Goal: Check status

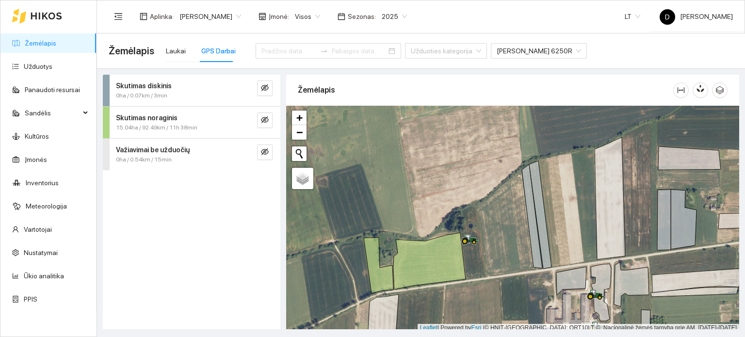
scroll to position [2, 0]
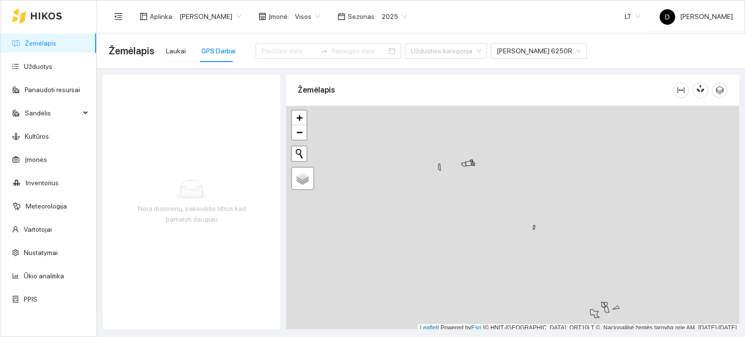
scroll to position [2, 0]
drag, startPoint x: 489, startPoint y: 133, endPoint x: 501, endPoint y: 202, distance: 69.4
click at [503, 201] on div at bounding box center [512, 216] width 453 height 227
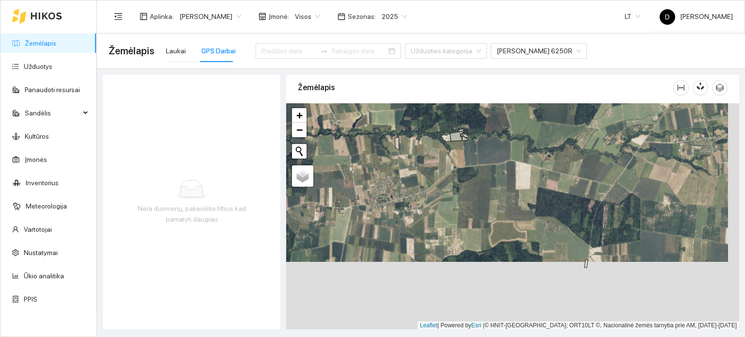
drag, startPoint x: 468, startPoint y: 287, endPoint x: 462, endPoint y: 159, distance: 127.7
click at [462, 159] on div at bounding box center [512, 216] width 453 height 227
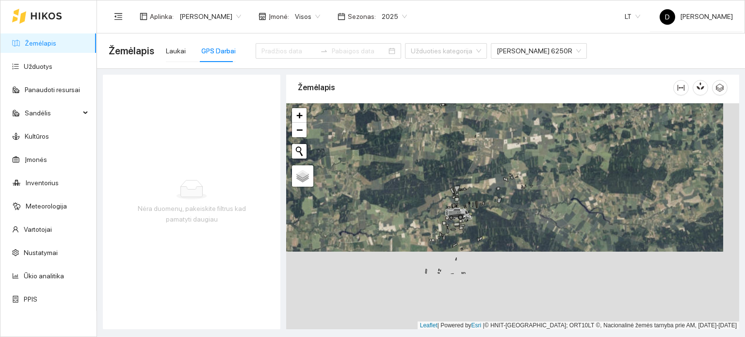
drag, startPoint x: 480, startPoint y: 215, endPoint x: 464, endPoint y: 136, distance: 80.7
click at [464, 136] on div at bounding box center [512, 216] width 453 height 227
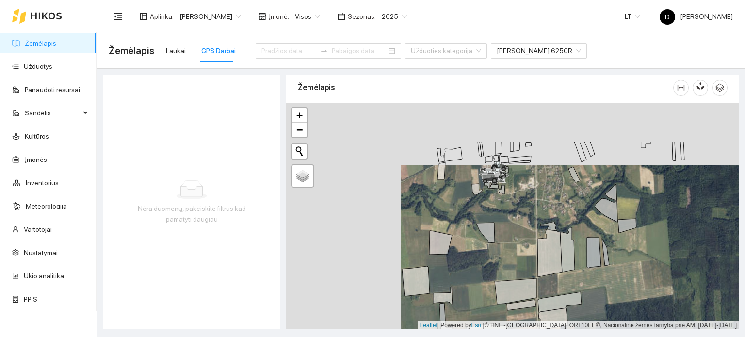
drag, startPoint x: 404, startPoint y: 216, endPoint x: 499, endPoint y: 258, distance: 103.4
click at [499, 258] on div at bounding box center [512, 216] width 453 height 227
